Goal: Information Seeking & Learning: Learn about a topic

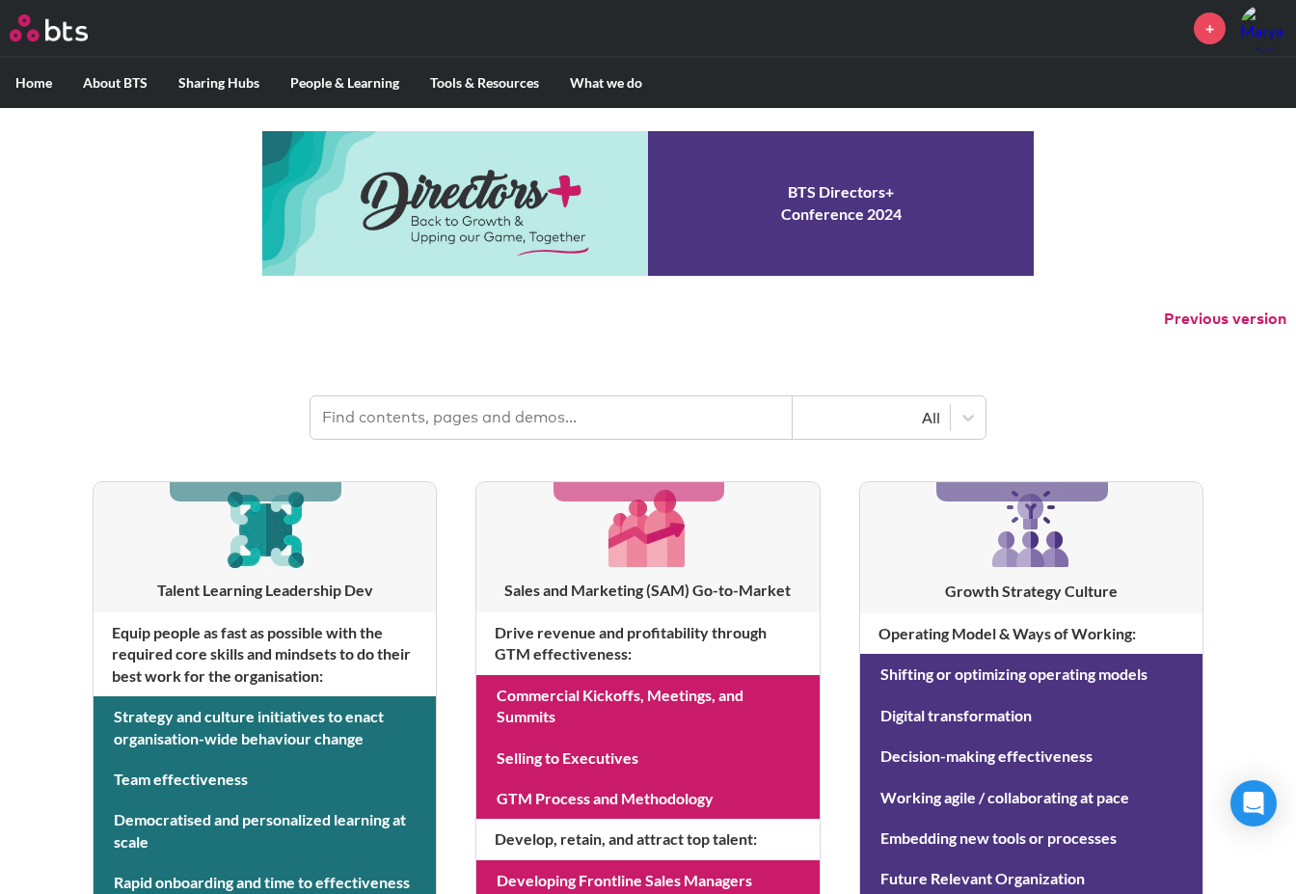
click at [470, 417] on input "text" at bounding box center [551, 417] width 482 height 42
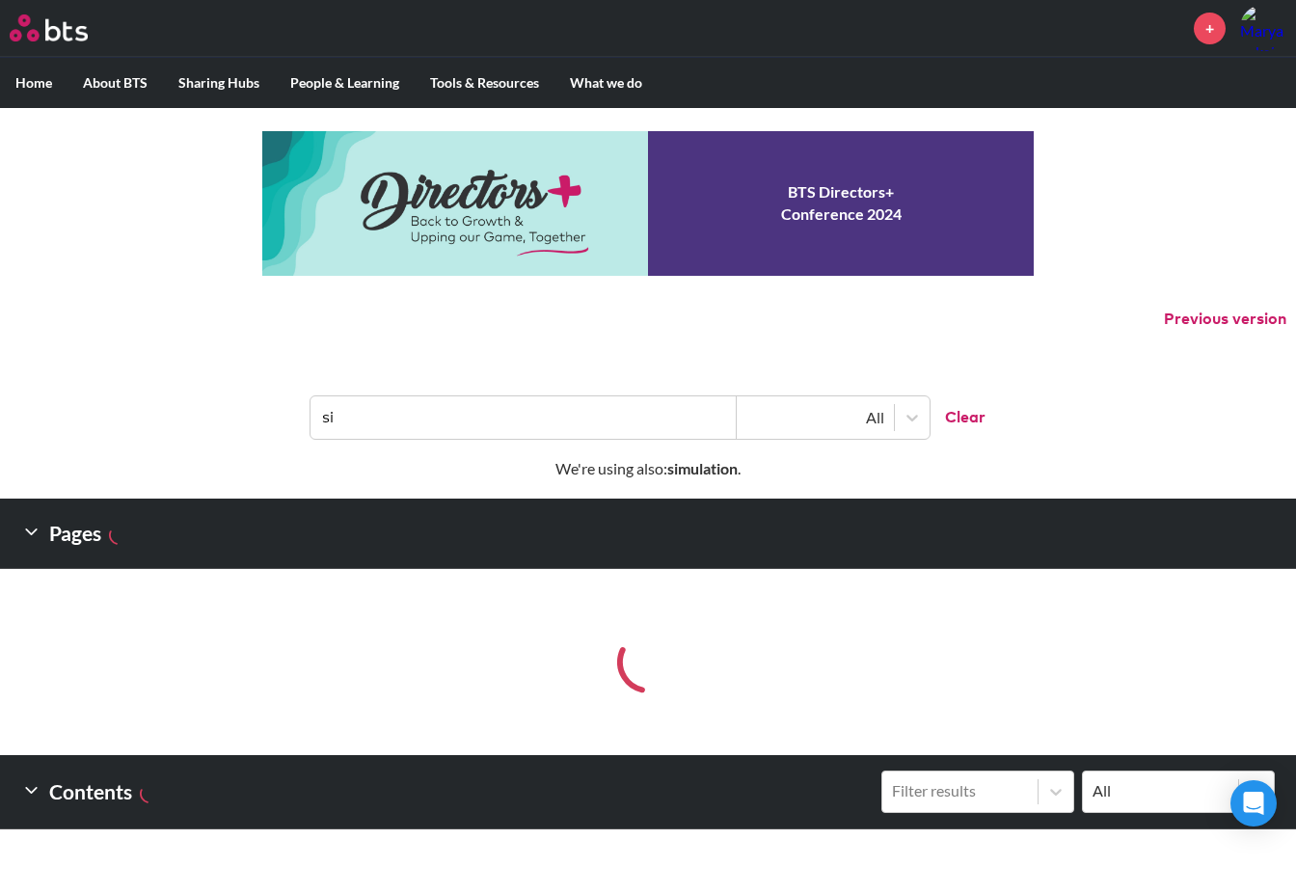
type input "s"
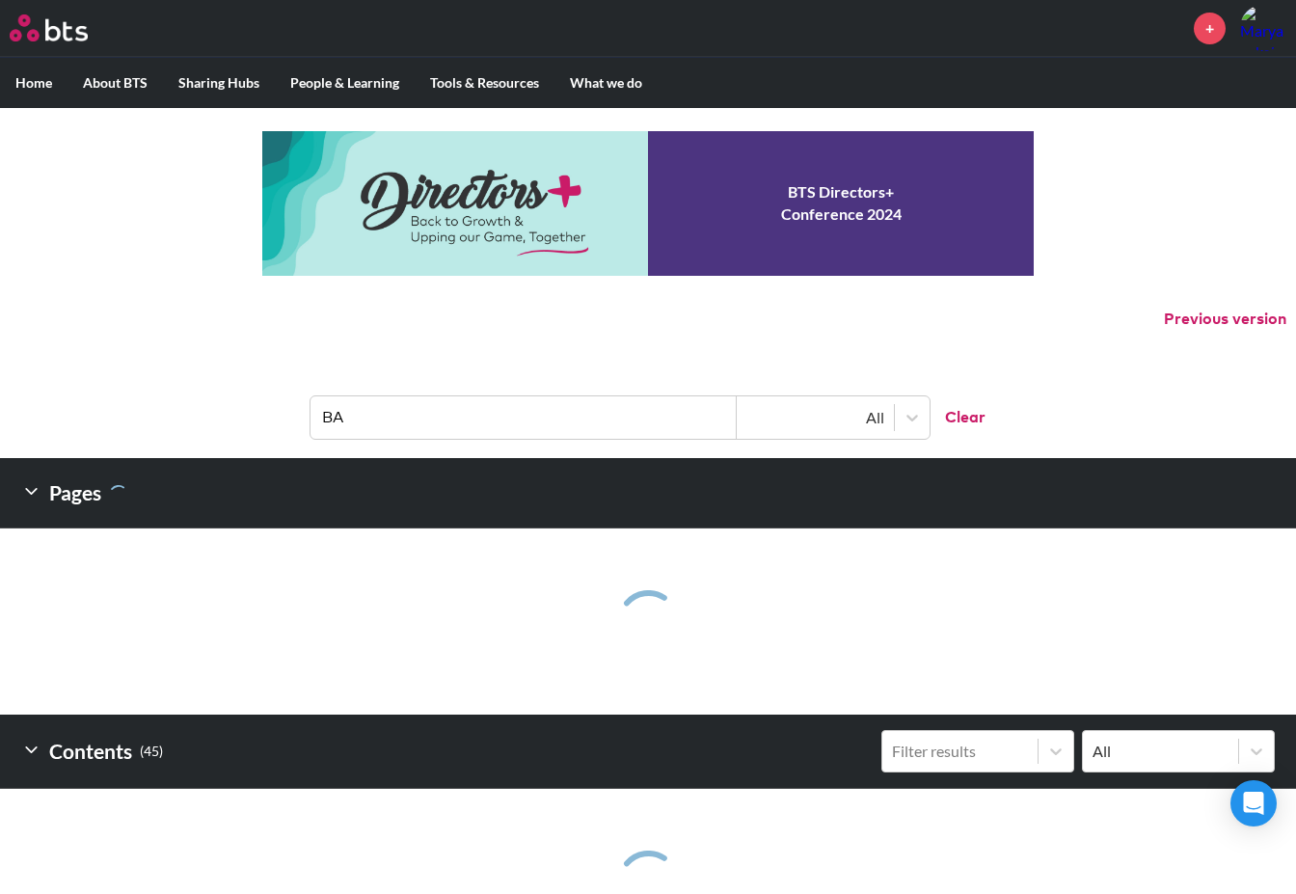
type input "BA1"
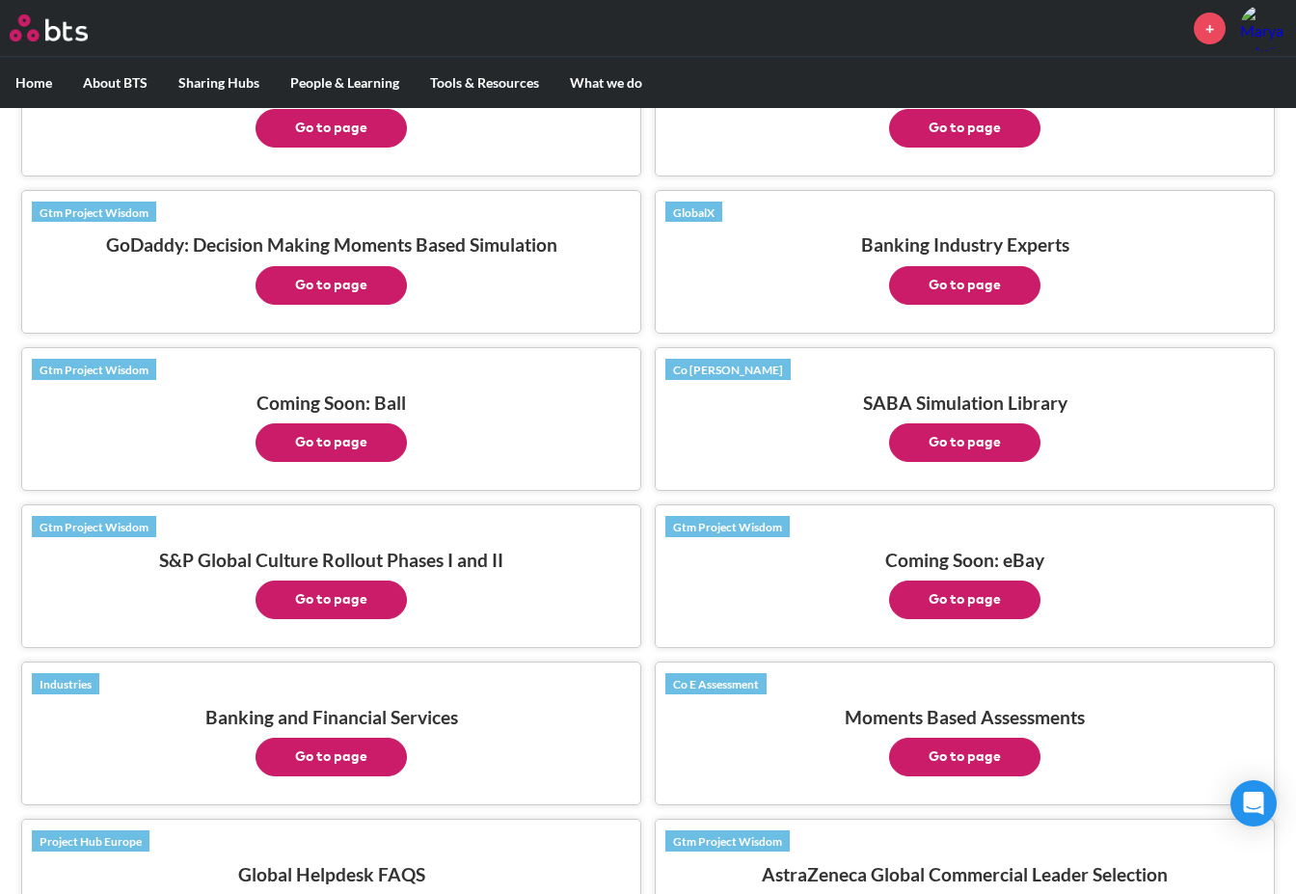
scroll to position [867, 0]
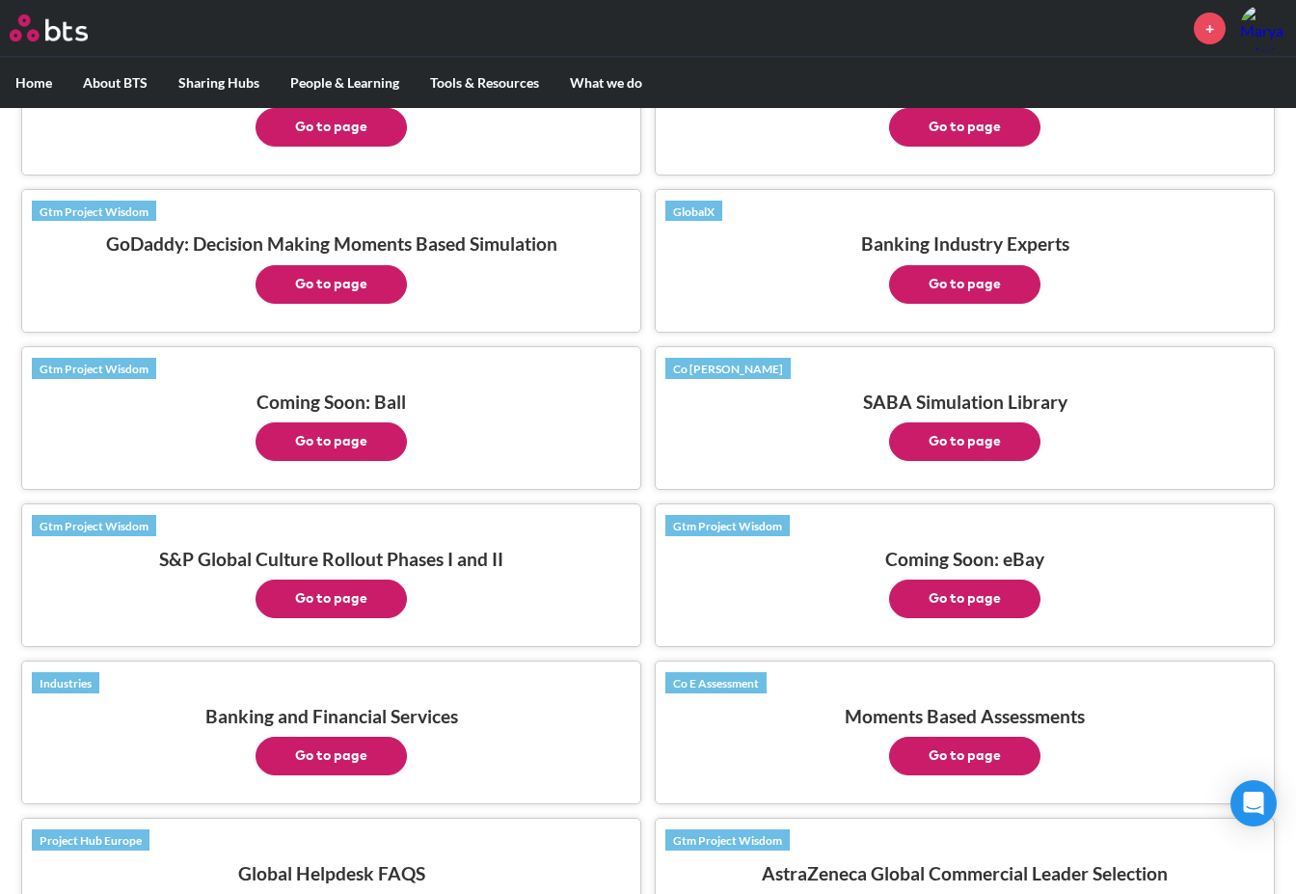
click at [974, 433] on button "Go to page" at bounding box center [964, 441] width 151 height 39
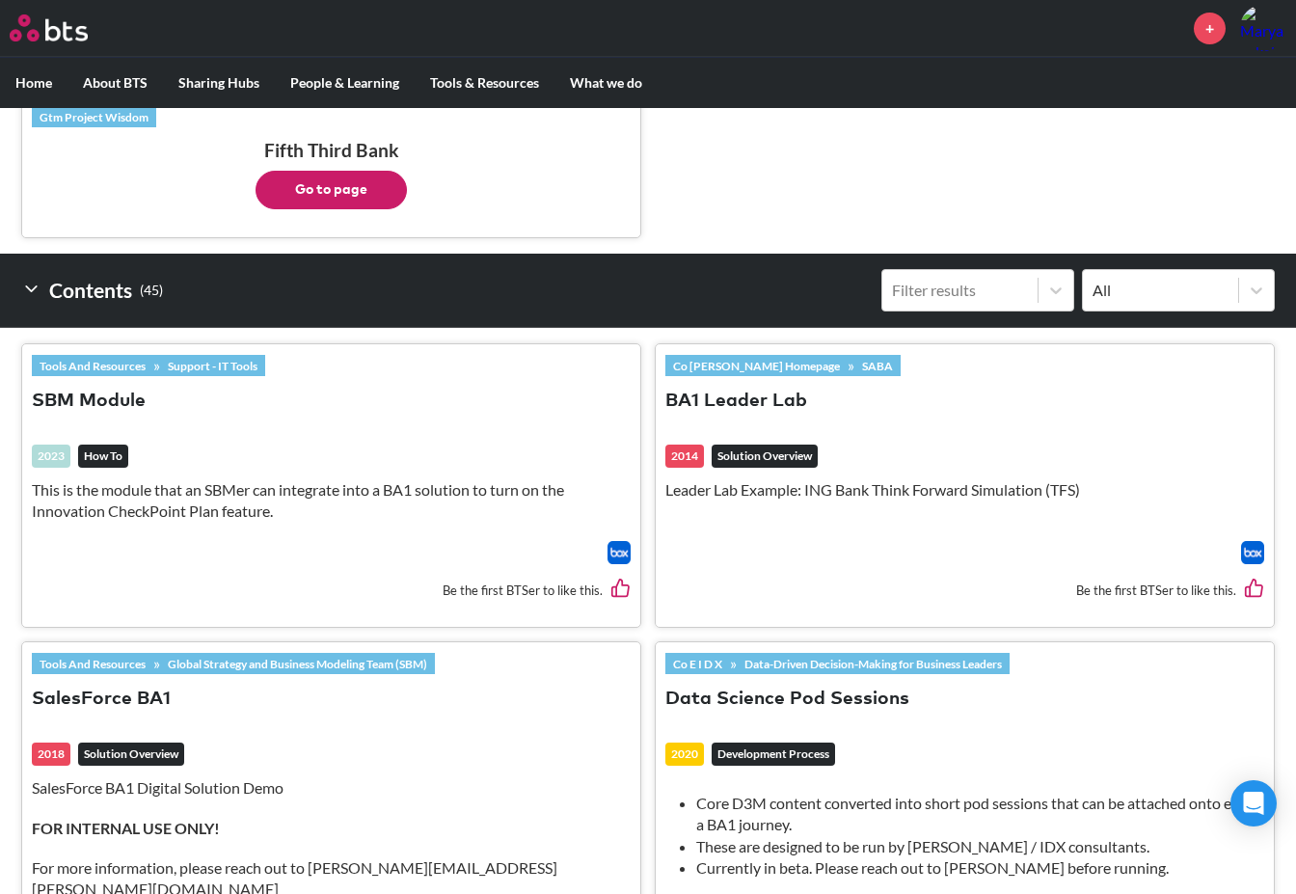
scroll to position [1905, 0]
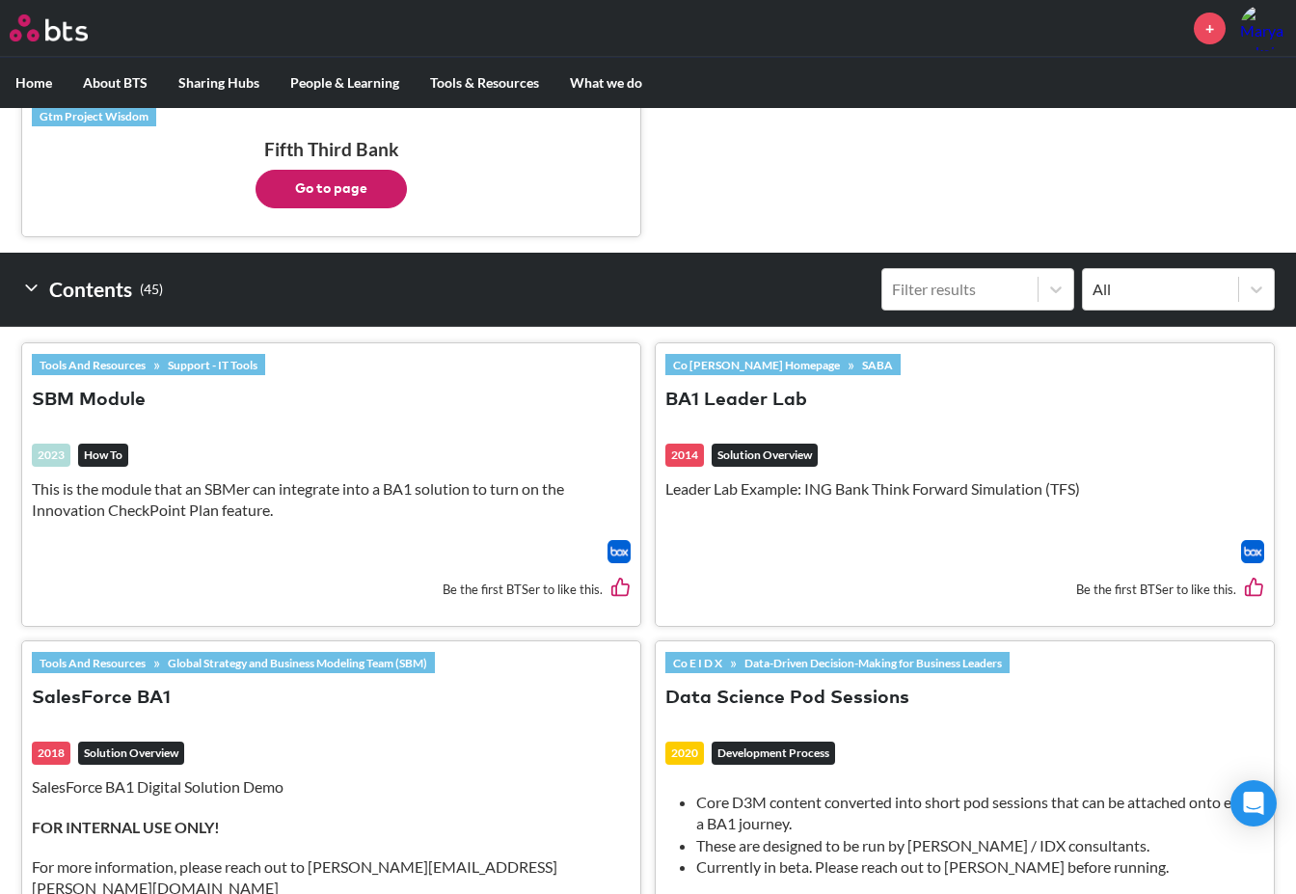
click at [772, 397] on button "BA1 Leader Lab" at bounding box center [736, 401] width 142 height 26
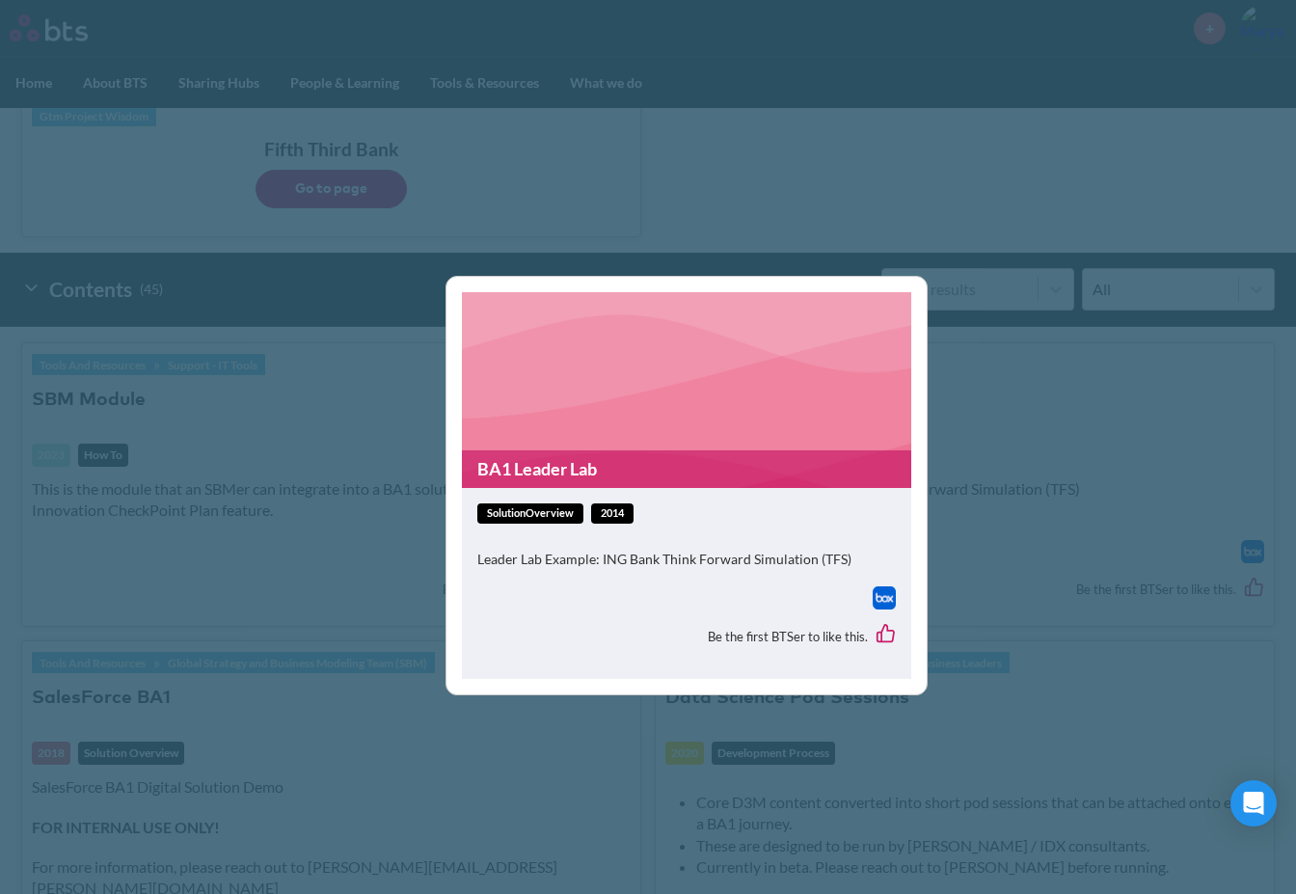
click at [1074, 461] on div "BA1 Leader Lab solutionOverview 2014 Leader Lab Example: ING Bank Think Forward…" at bounding box center [648, 447] width 1296 height 894
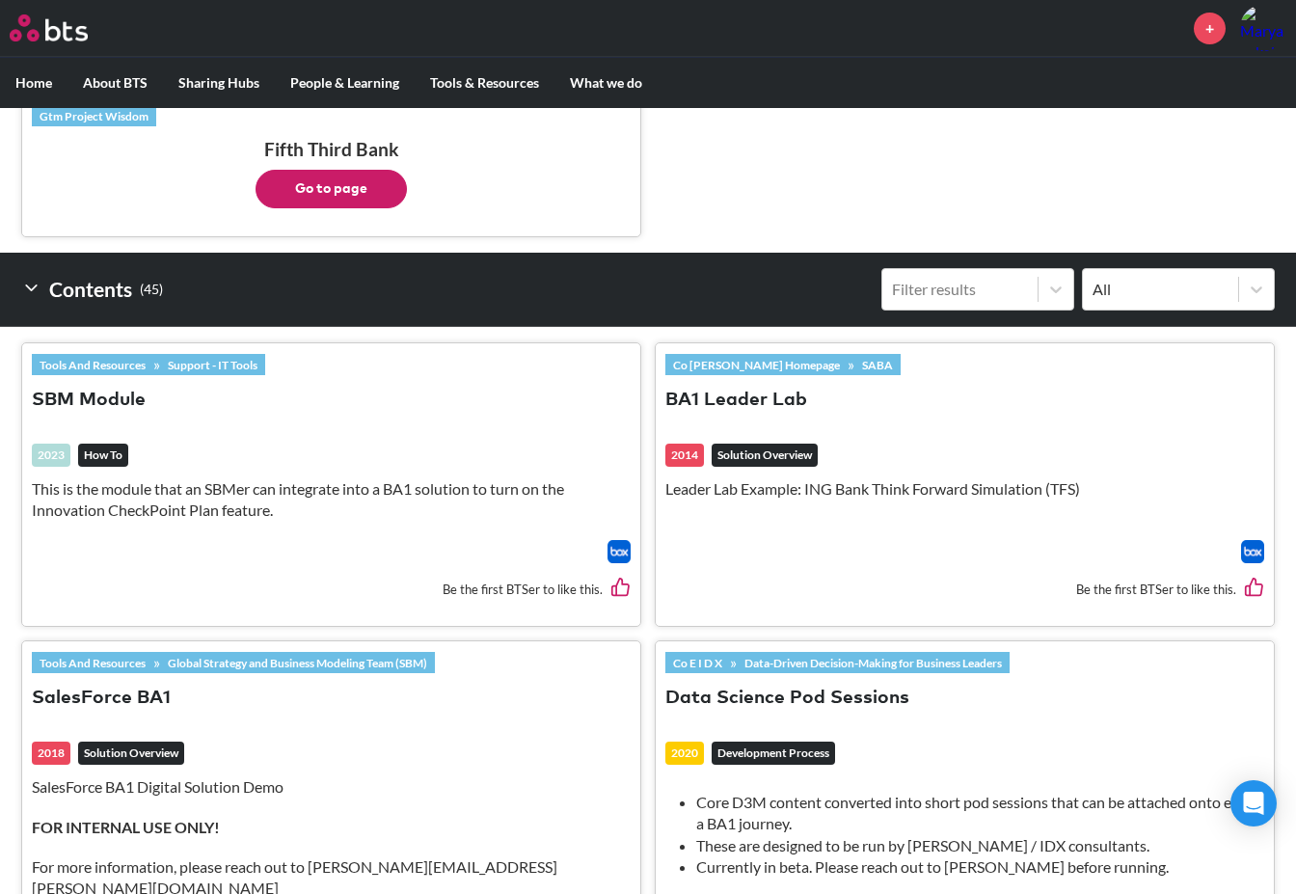
click at [864, 487] on p "Leader Lab Example: ING Bank Think Forward Simulation (TFS)" at bounding box center [964, 488] width 599 height 21
click at [753, 368] on link "Co [PERSON_NAME] Homepage" at bounding box center [756, 364] width 182 height 21
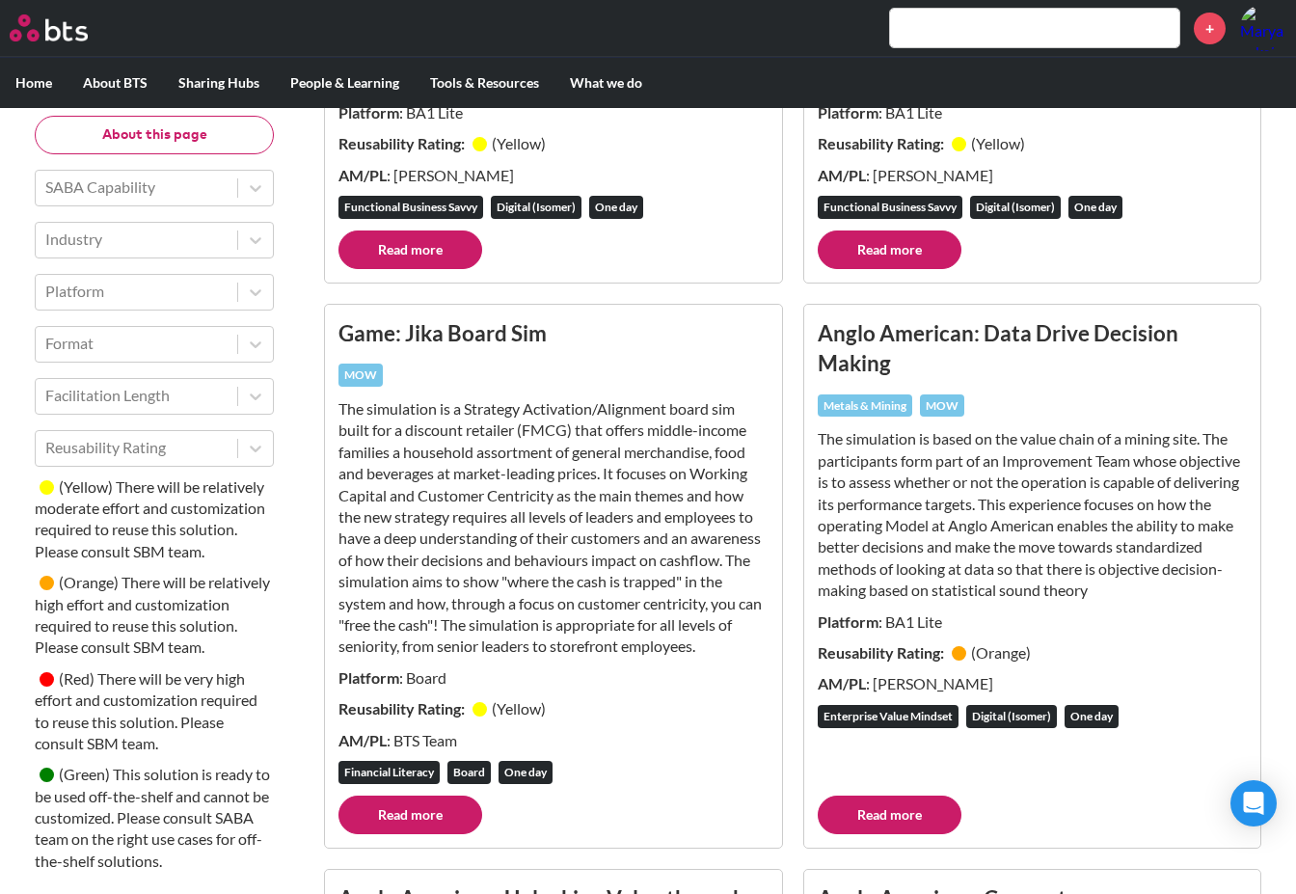
scroll to position [422, 0]
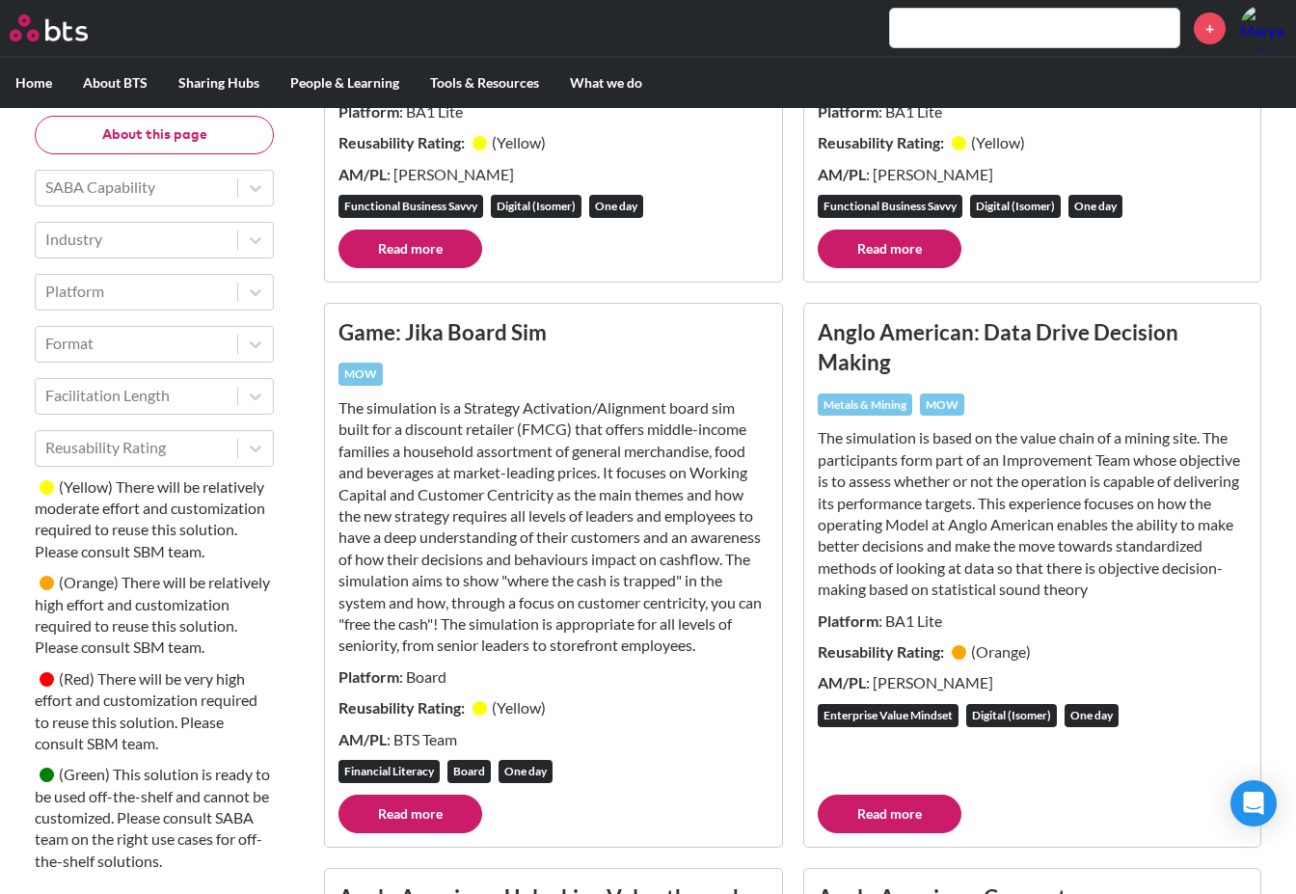
click at [890, 813] on link "Read more" at bounding box center [889, 813] width 144 height 39
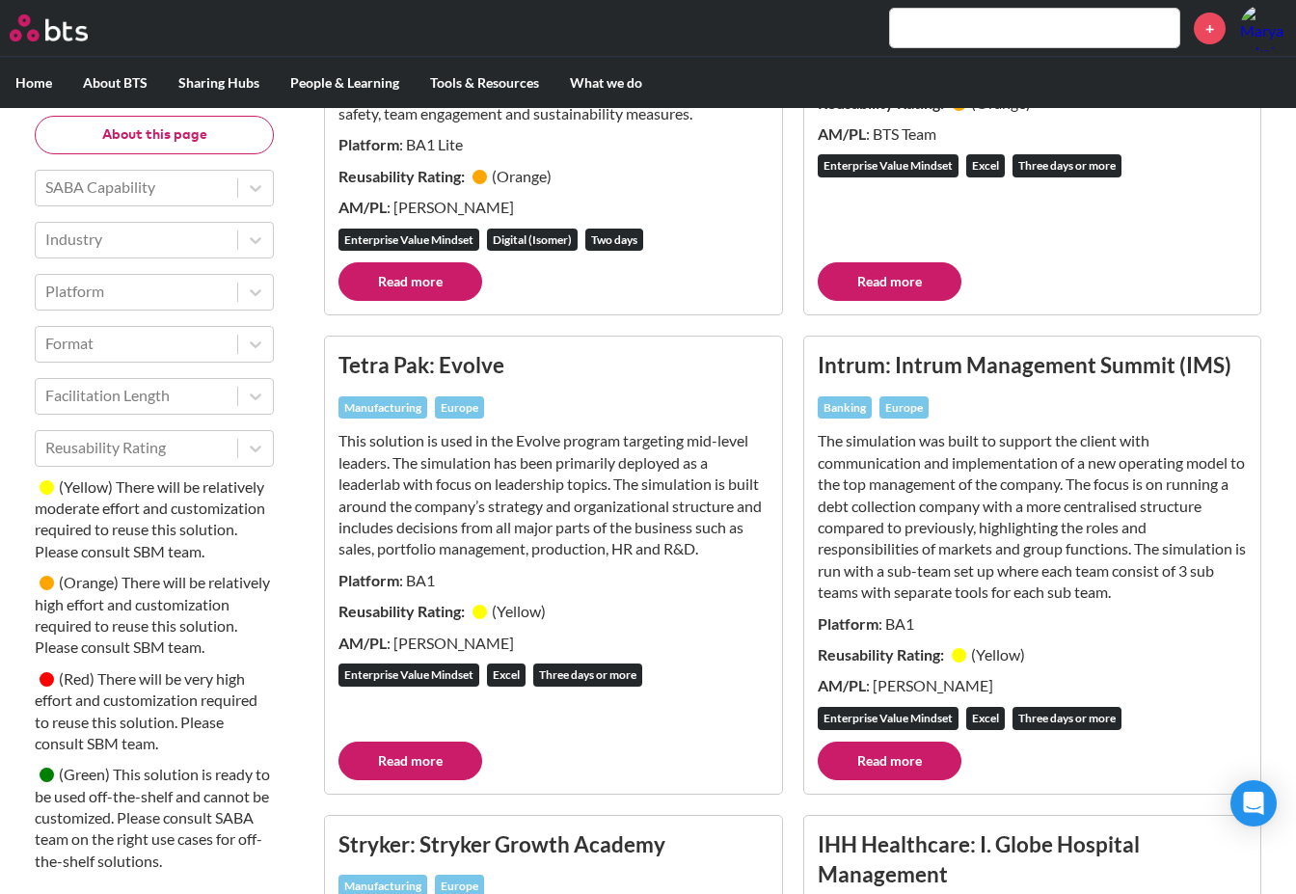
scroll to position [1463, 0]
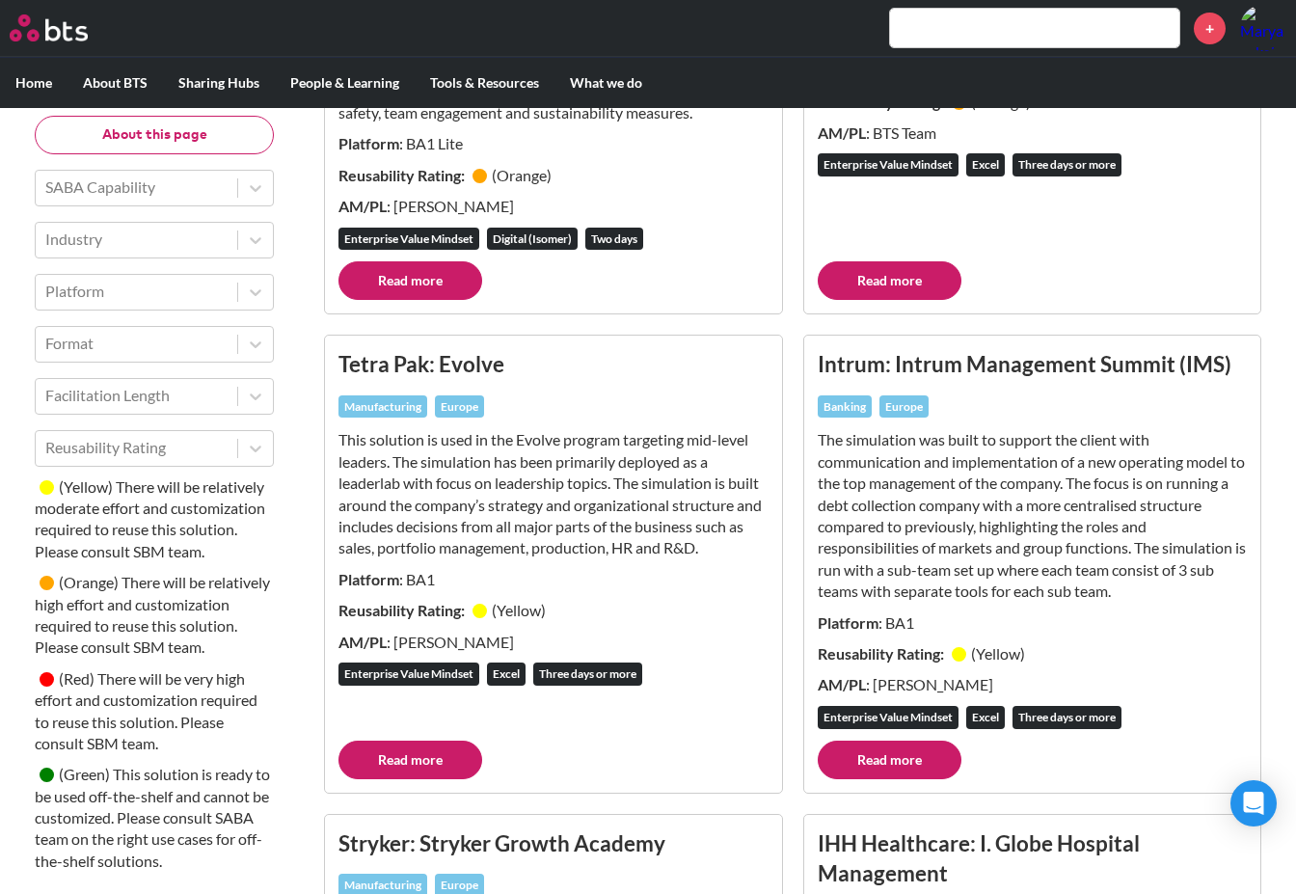
click at [412, 749] on link "Read more" at bounding box center [410, 759] width 144 height 39
